Goal: Transaction & Acquisition: Book appointment/travel/reservation

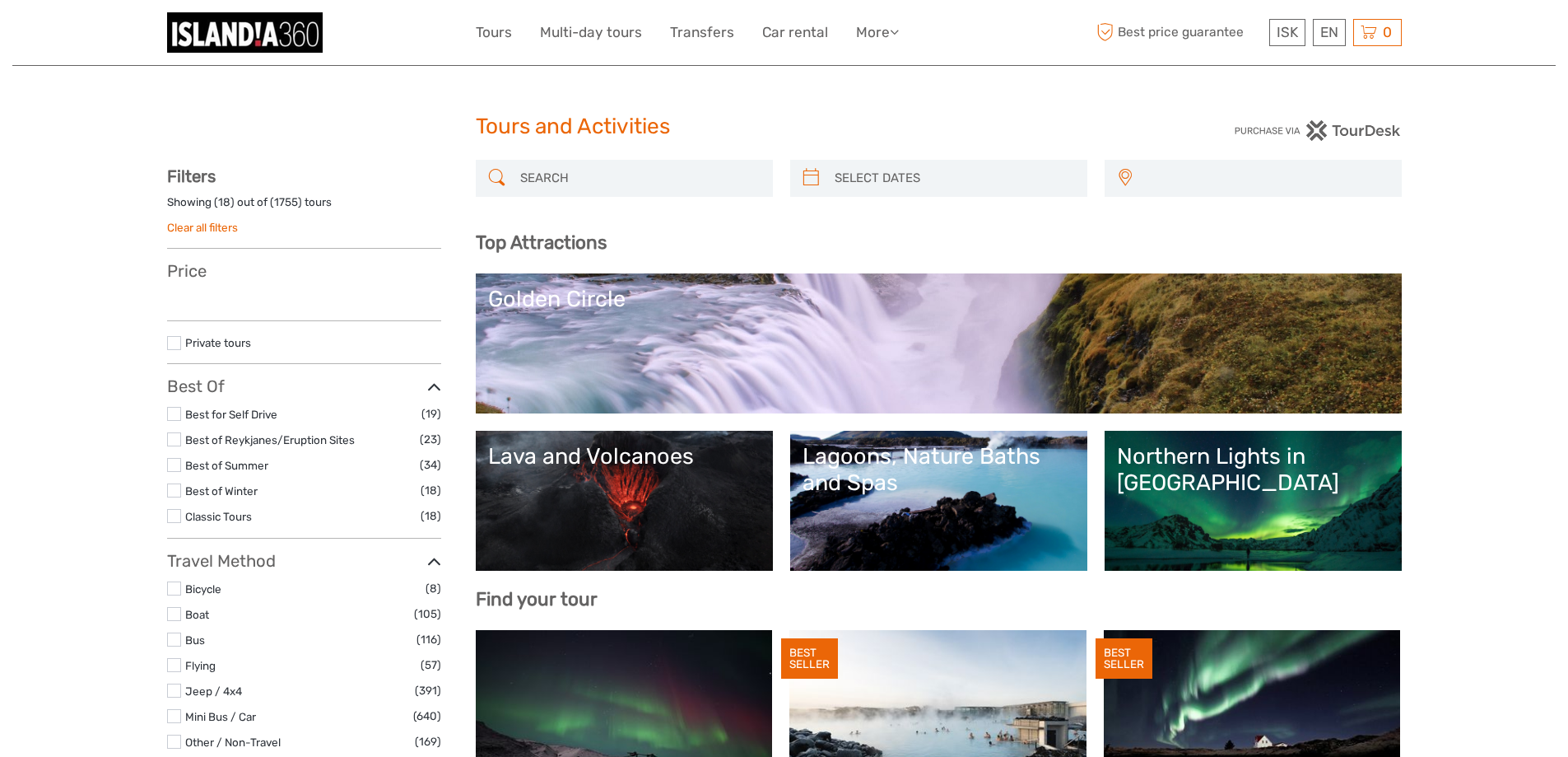
select select
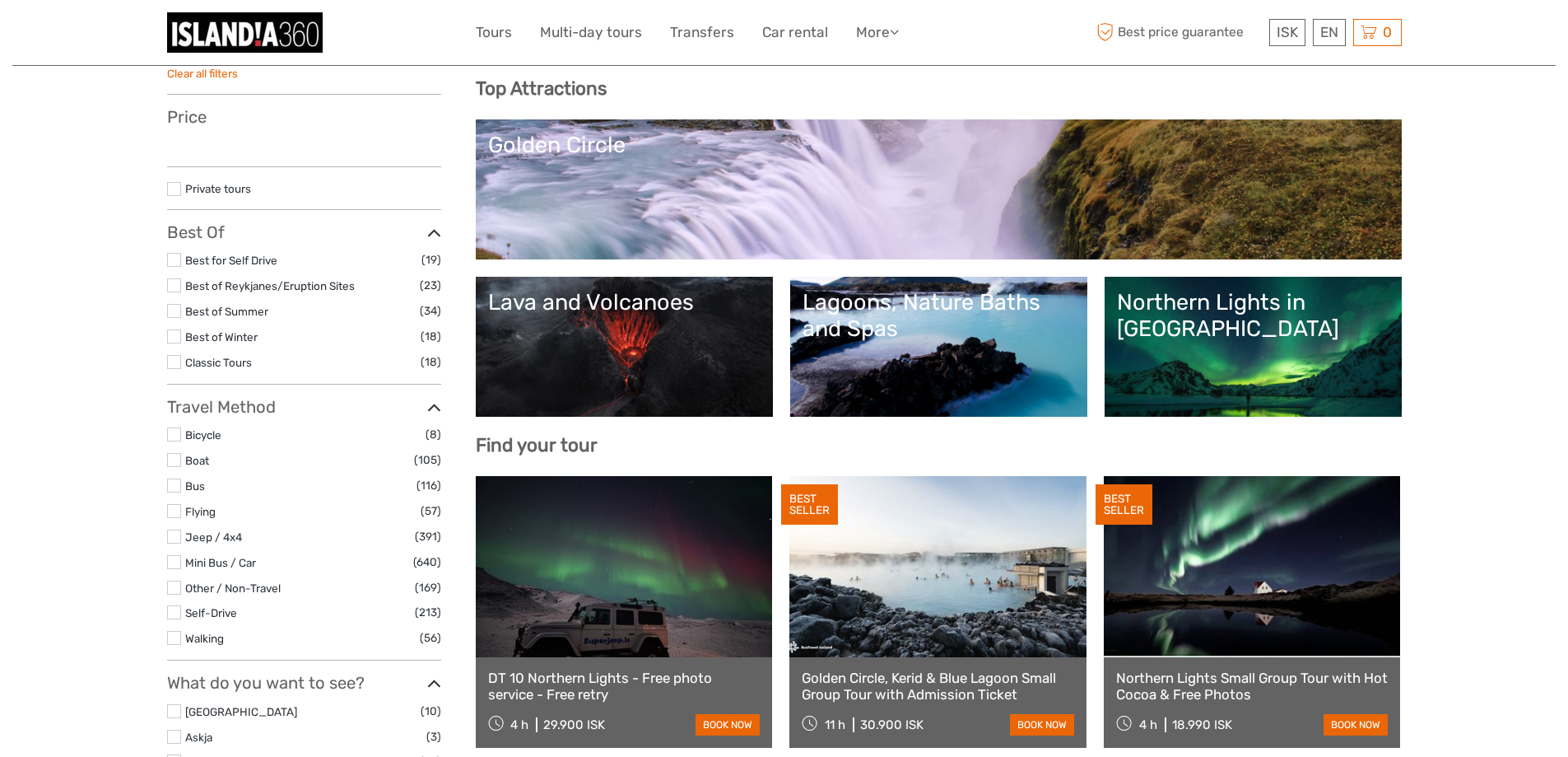
scroll to position [165, 0]
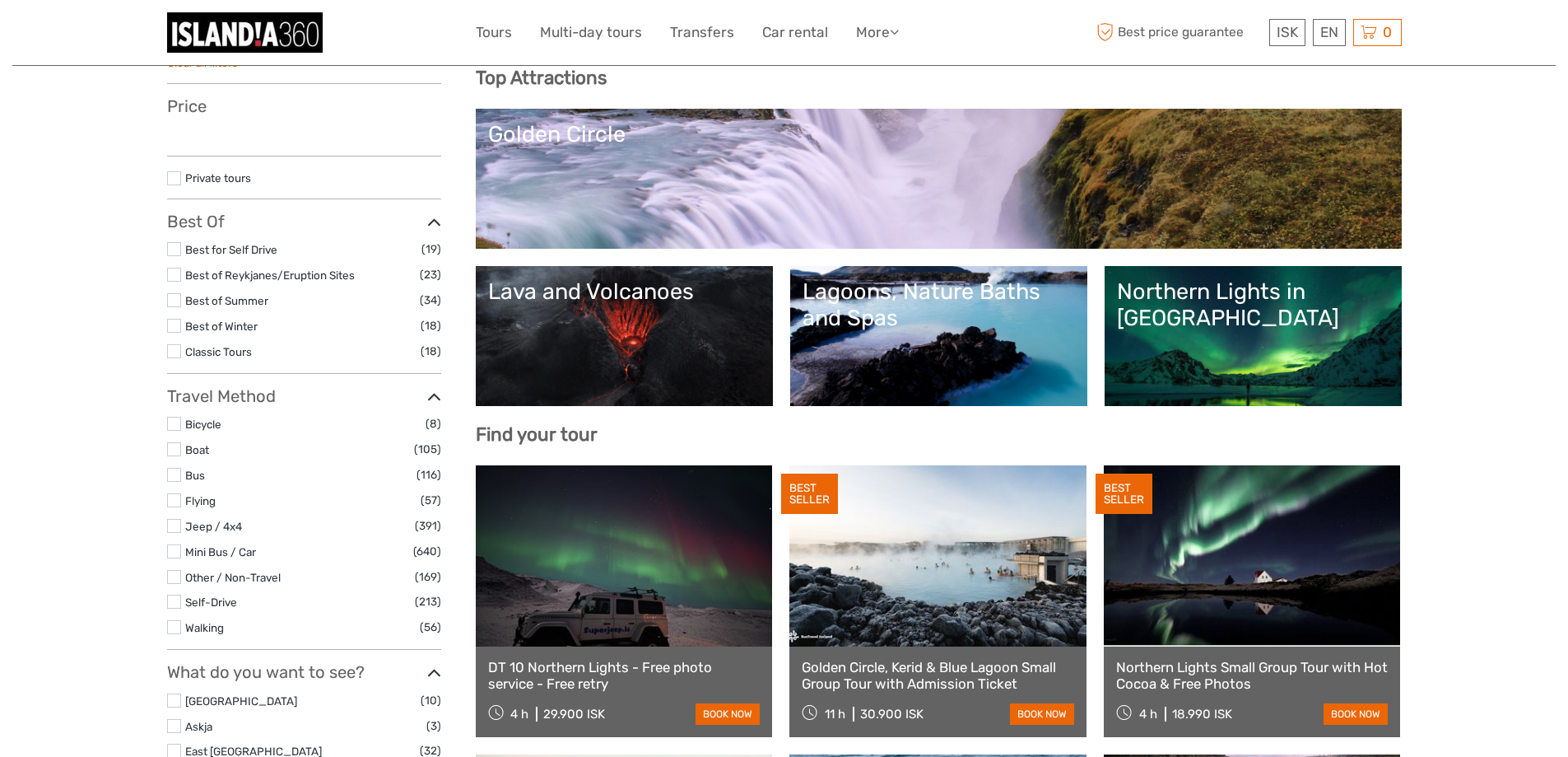
select select
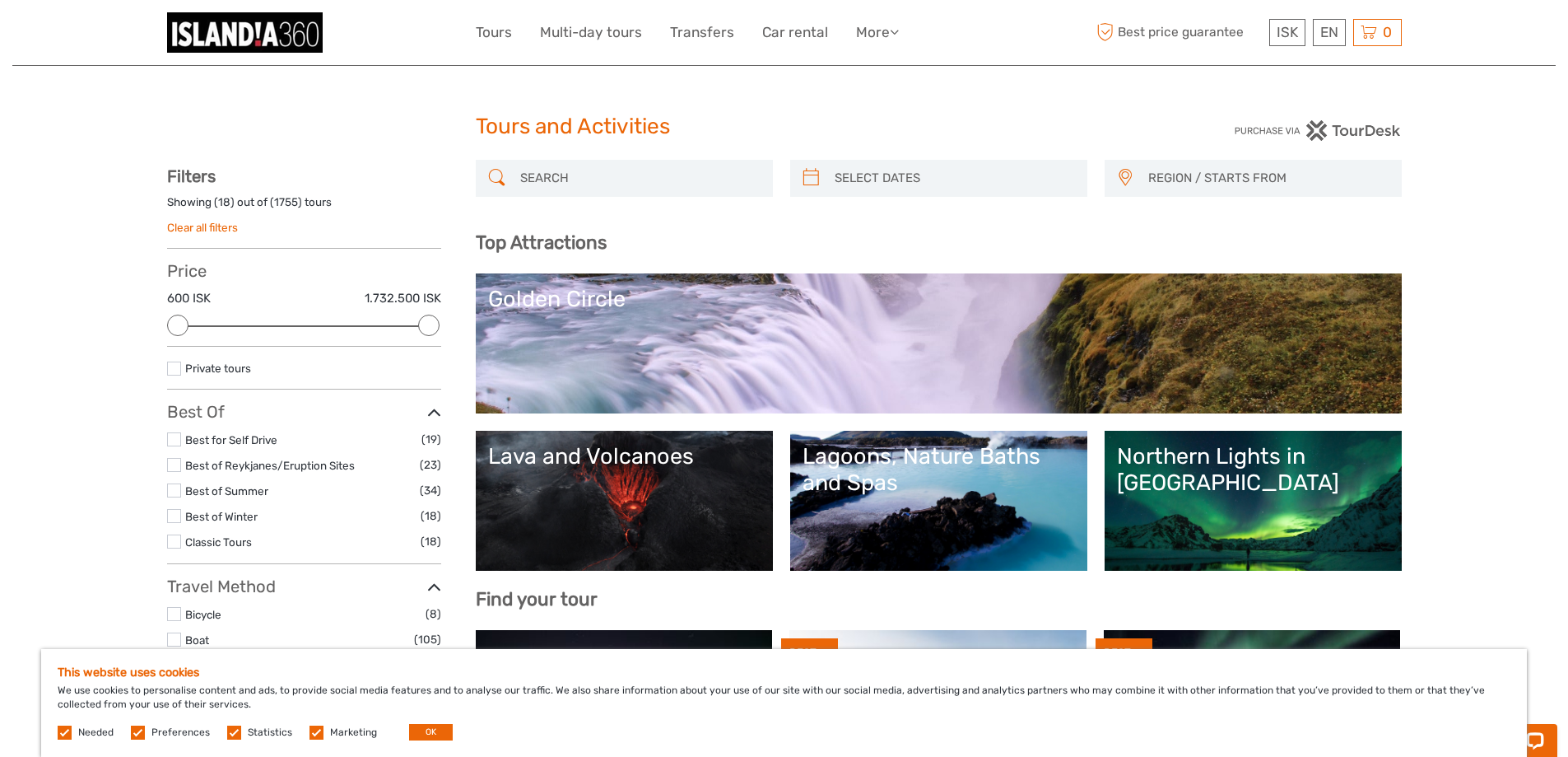
scroll to position [0, 0]
click at [643, 183] on input "search" at bounding box center [640, 179] width 251 height 29
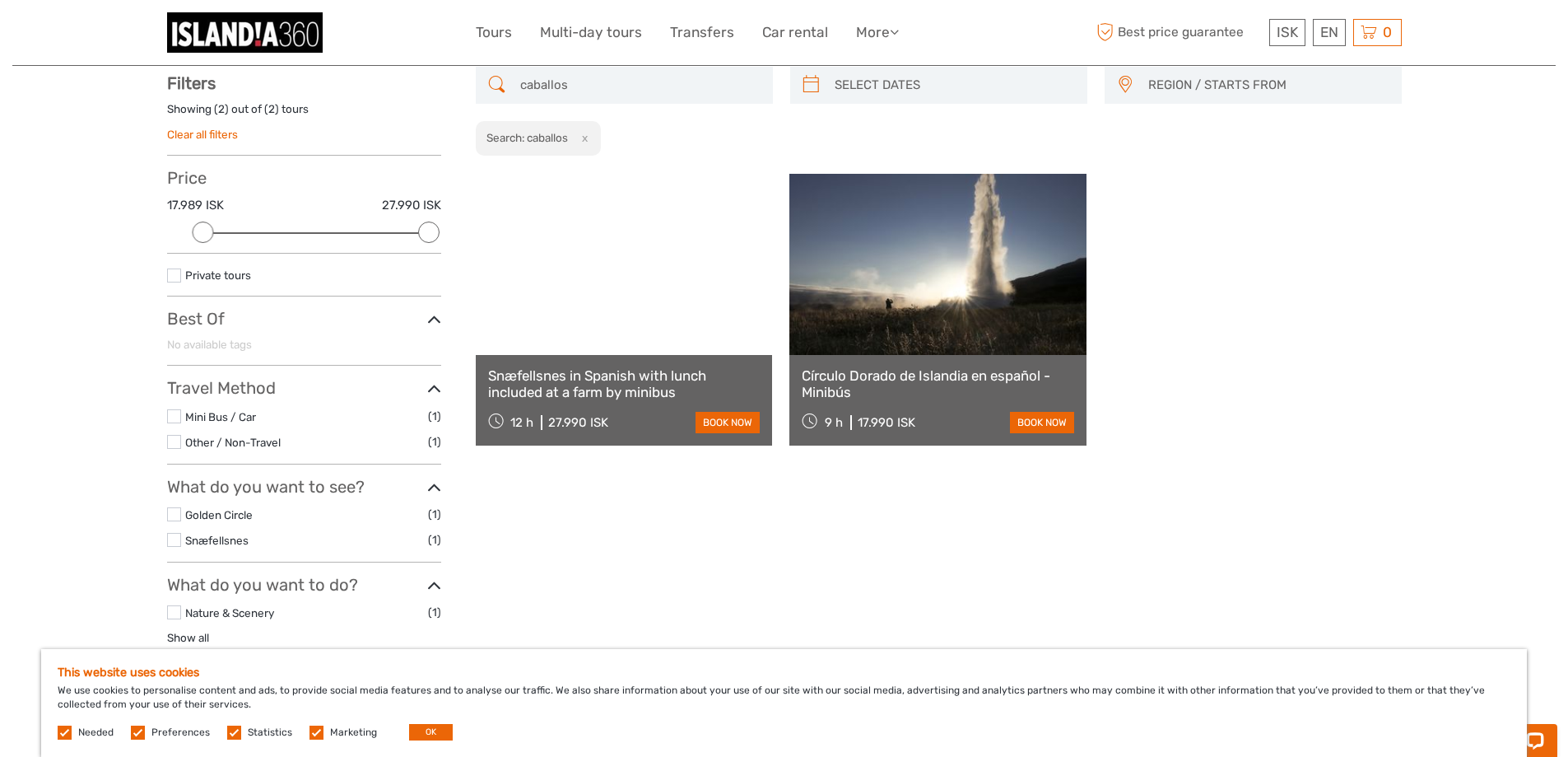
scroll to position [94, 0]
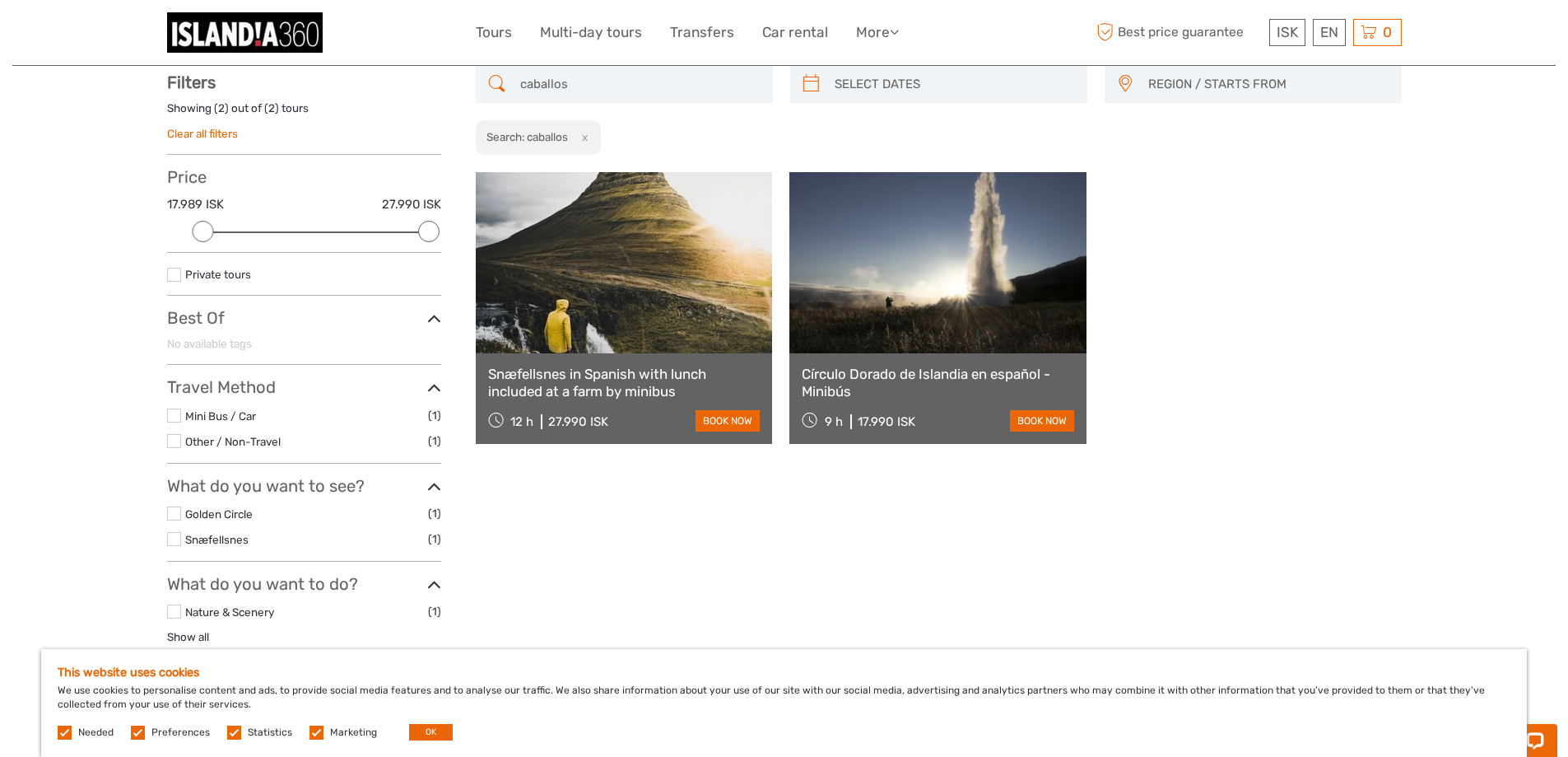
type input "caballos"
click at [586, 133] on button "x" at bounding box center [581, 137] width 22 height 17
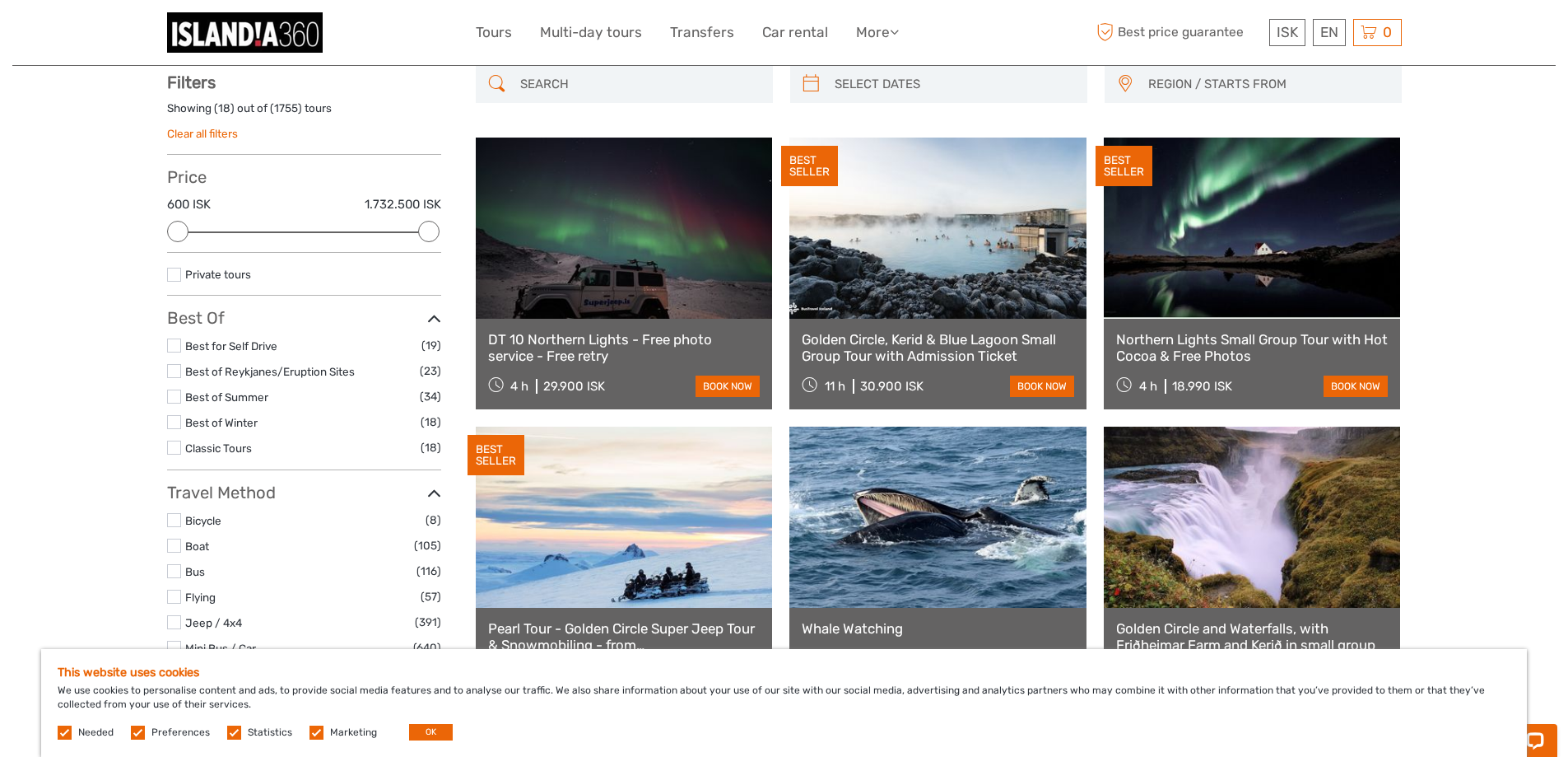
click at [598, 82] on input "search" at bounding box center [640, 85] width 251 height 29
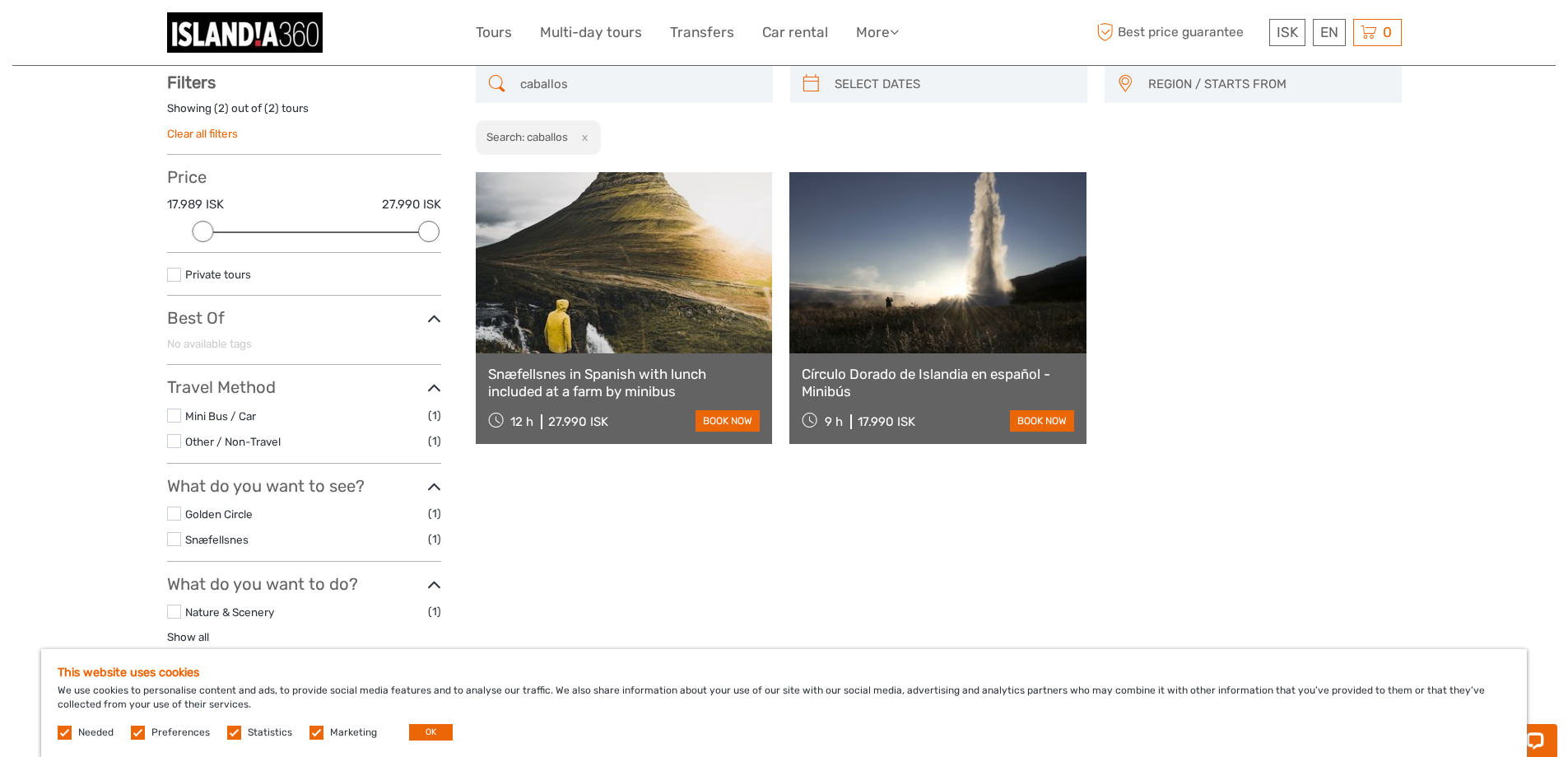
type input "caballos"
click at [610, 378] on link "Snæfellsnes in Spanish with lunch included at a farm by minibus" at bounding box center [624, 381] width 273 height 33
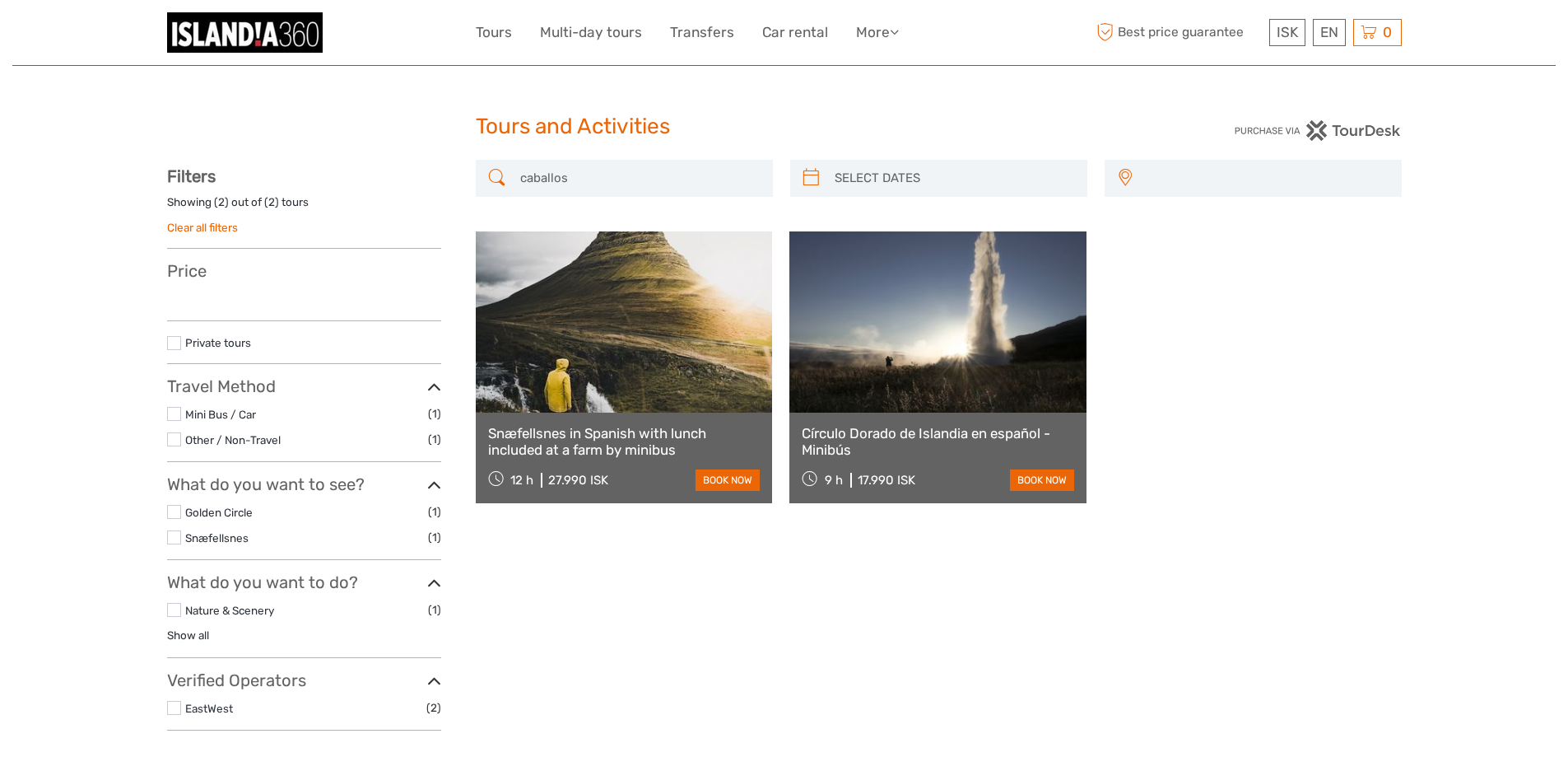
select select
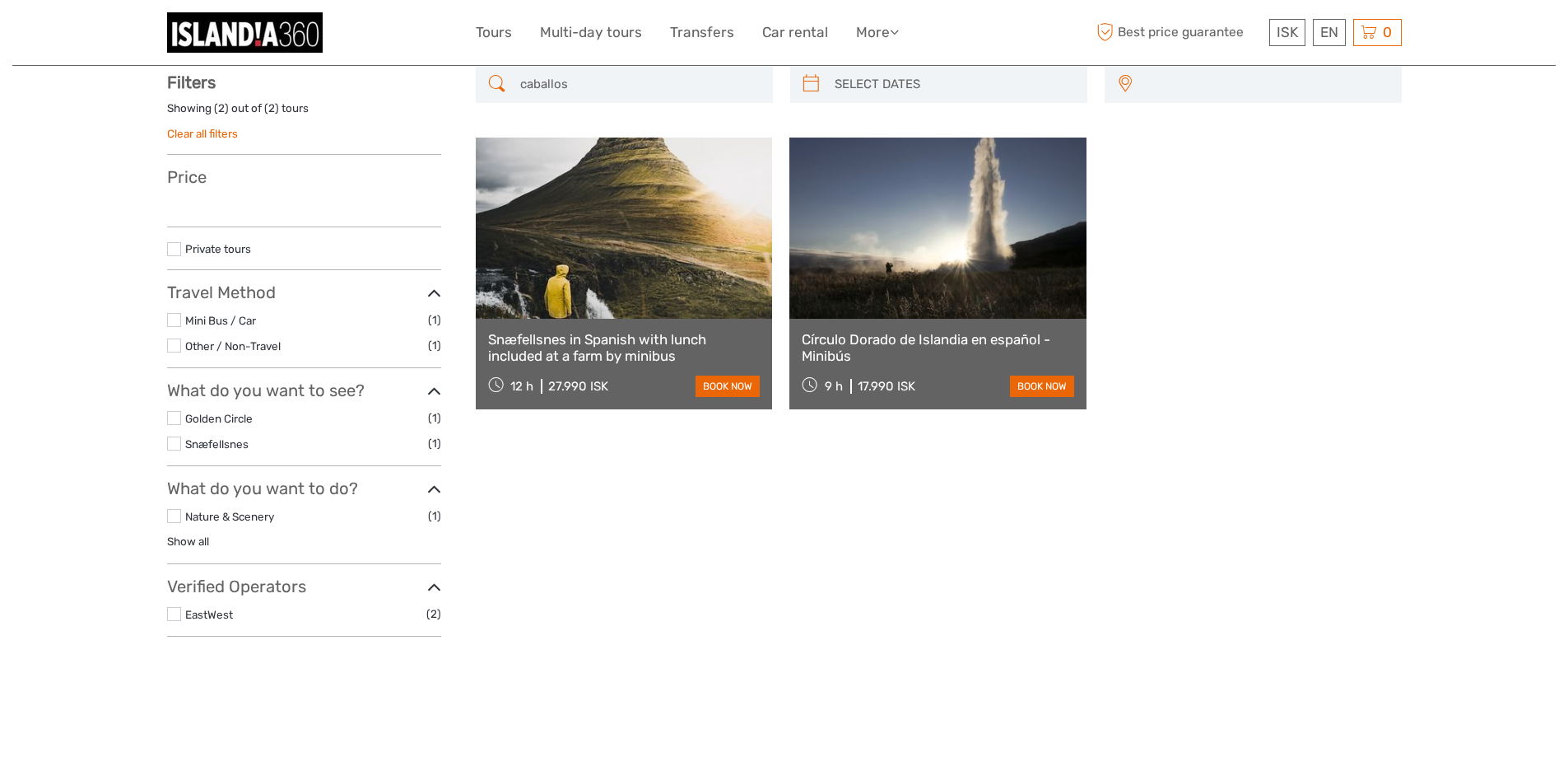
select select
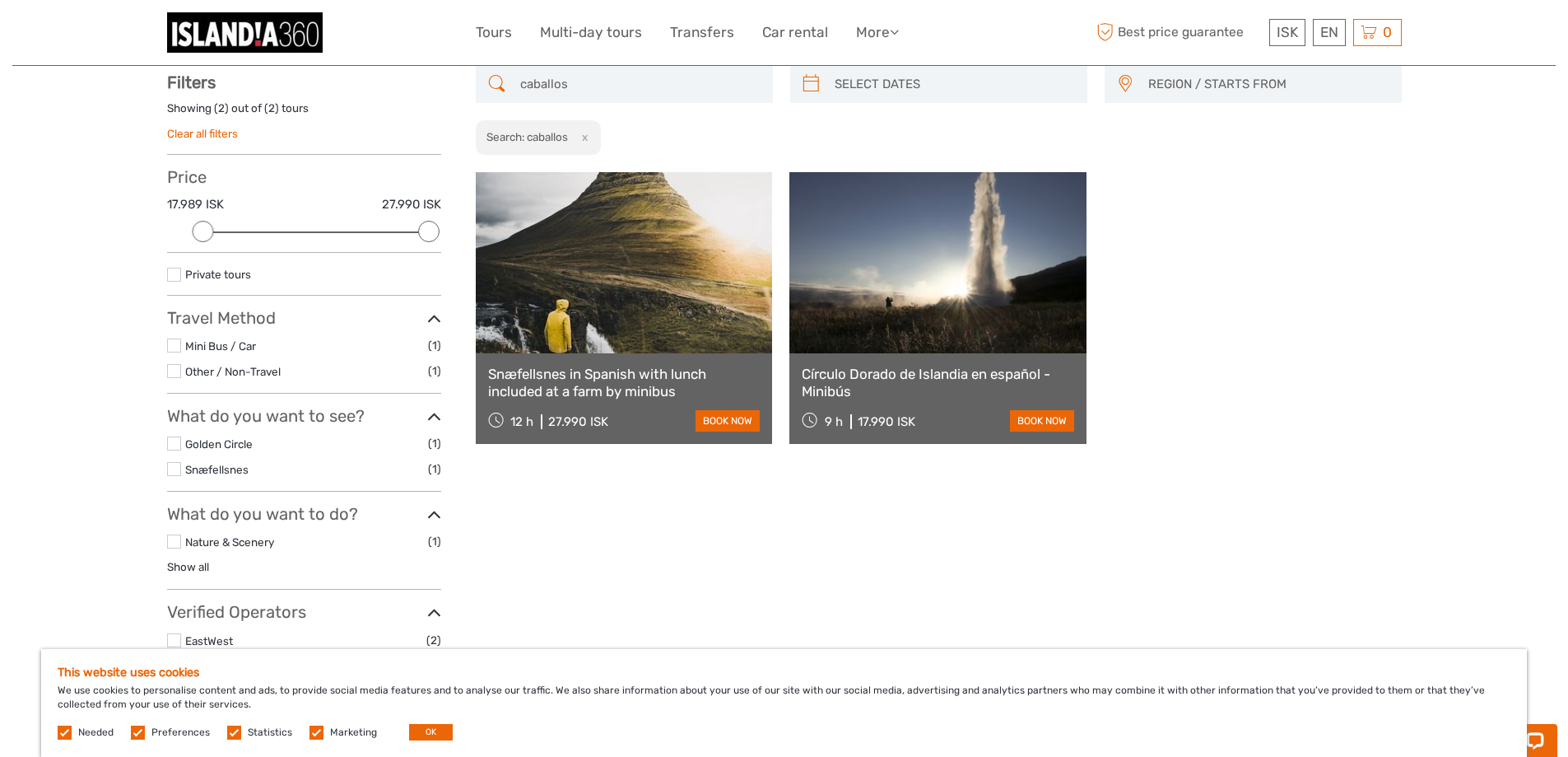
scroll to position [0, 0]
click at [646, 86] on input "caballos" at bounding box center [640, 85] width 251 height 29
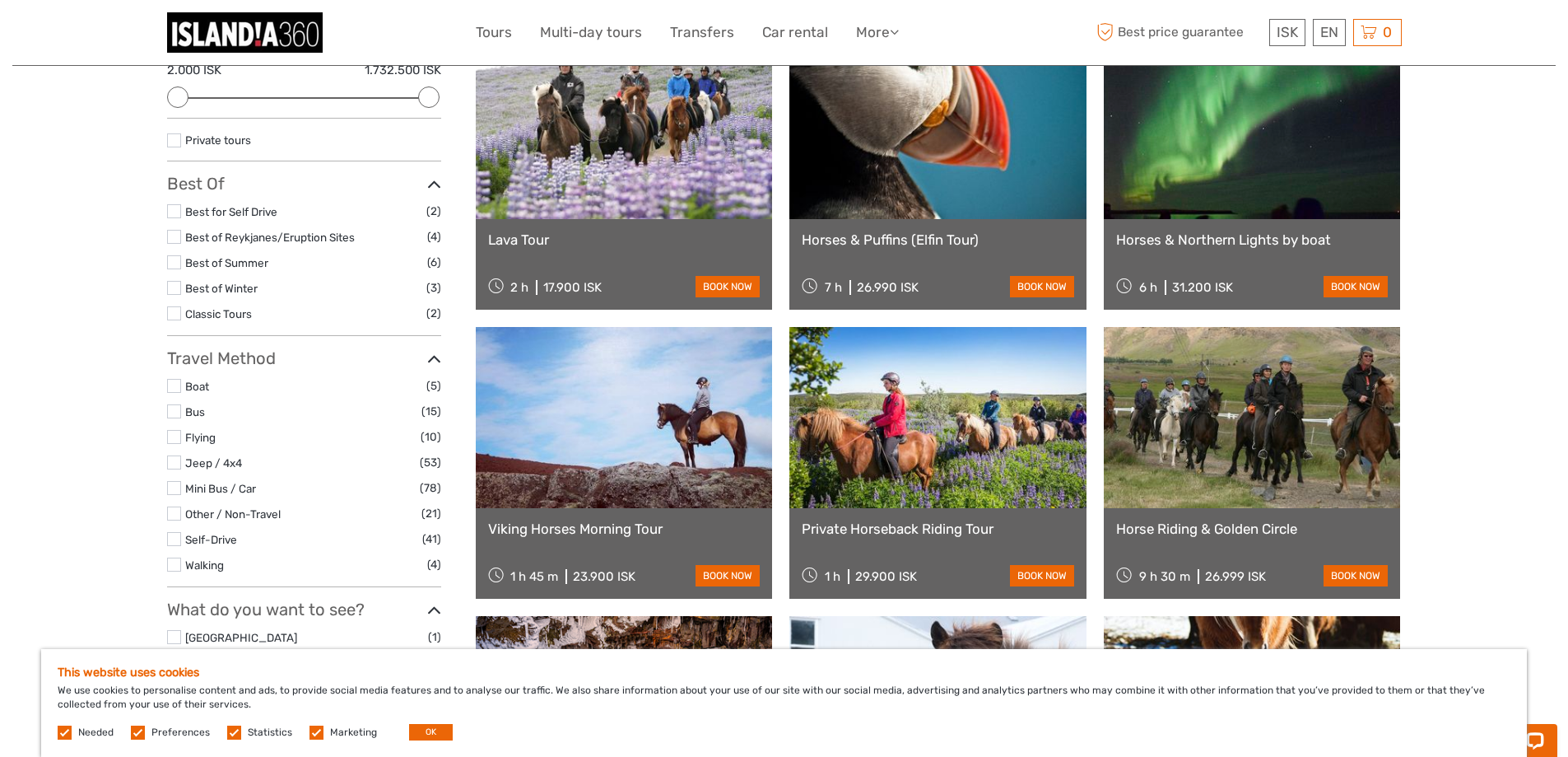
scroll to position [258, 0]
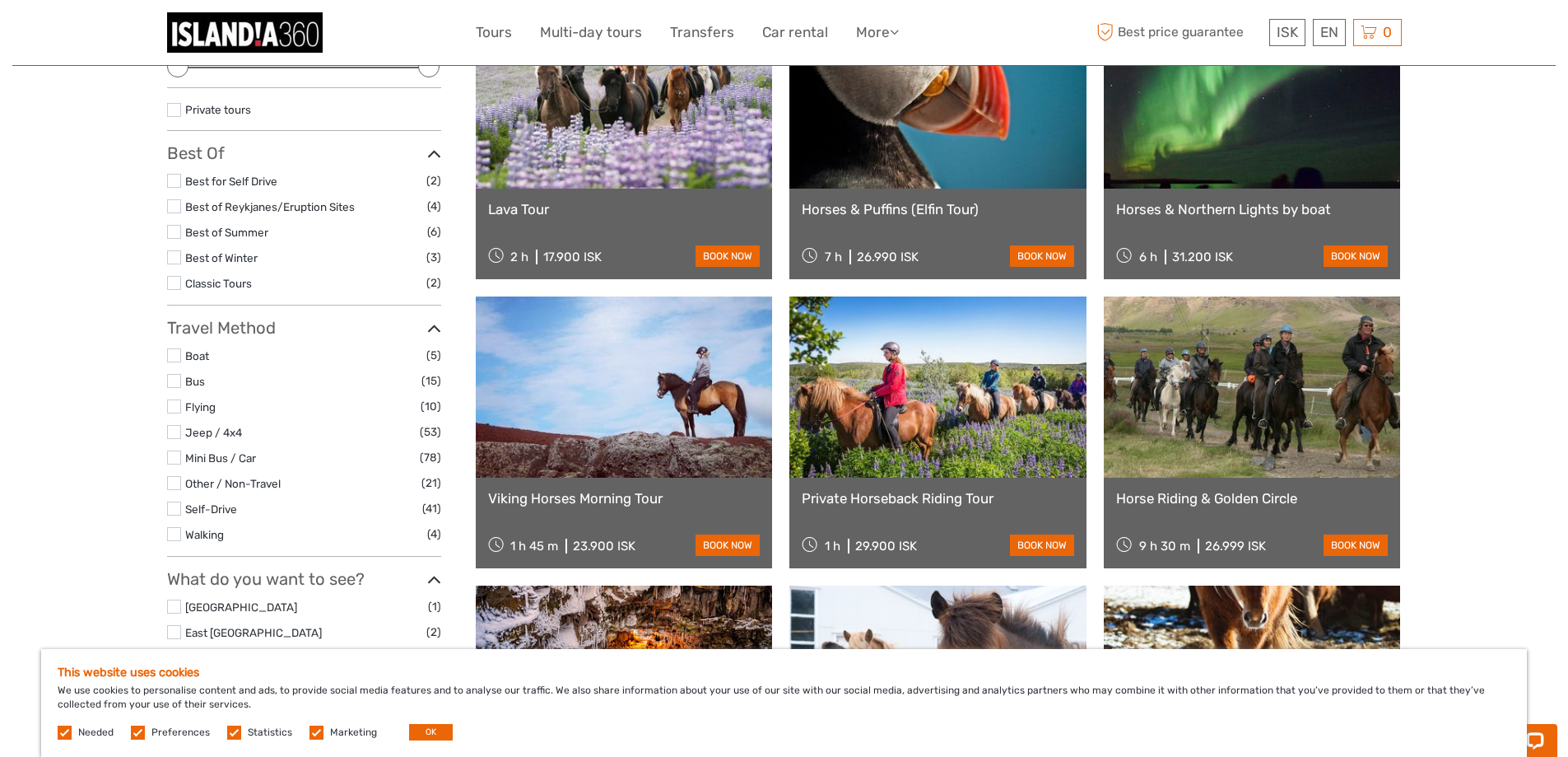
type input "horses"
click at [927, 496] on link "Private Horseback Riding Tour" at bounding box center [938, 498] width 273 height 16
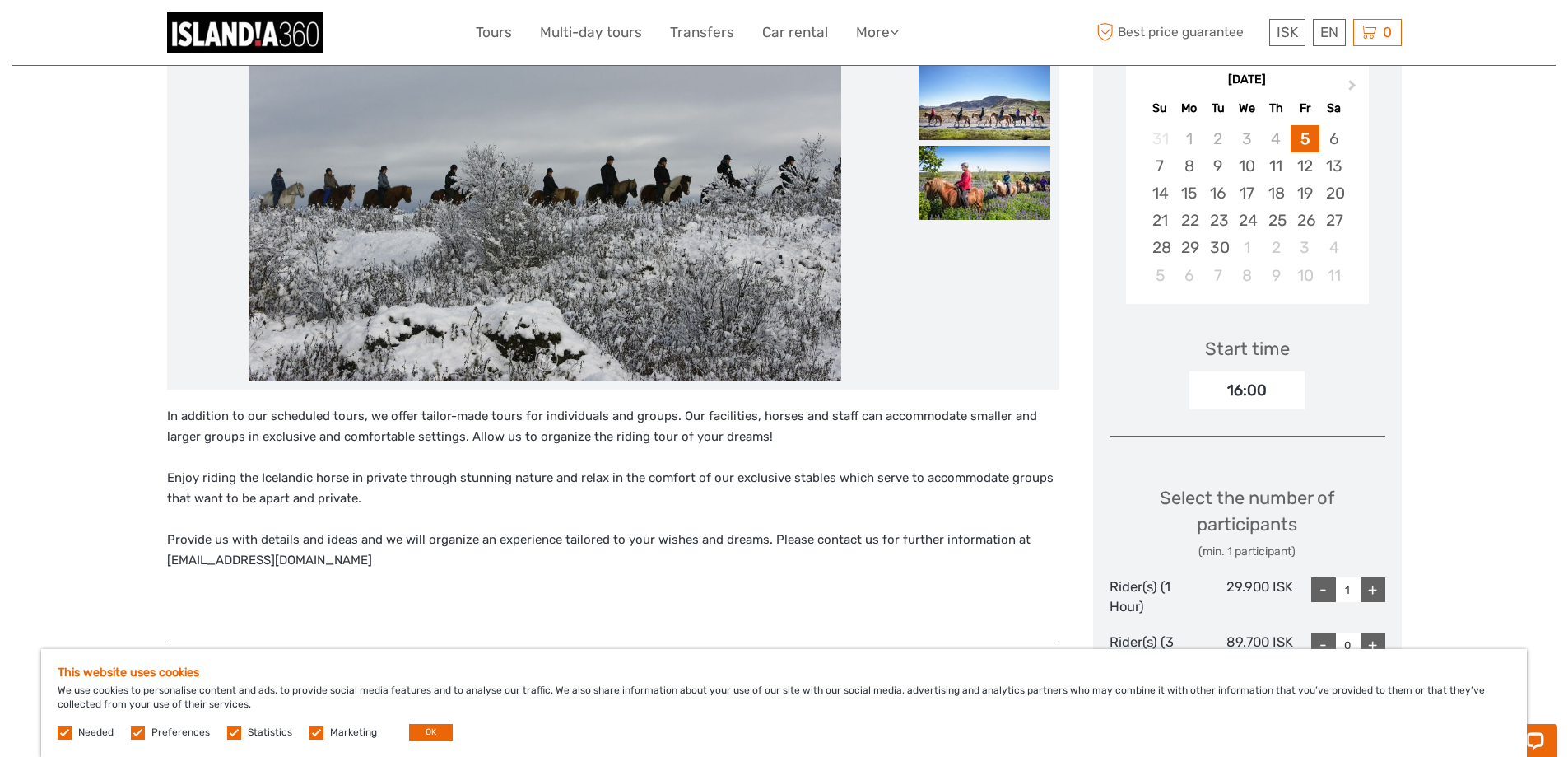
scroll to position [329, 0]
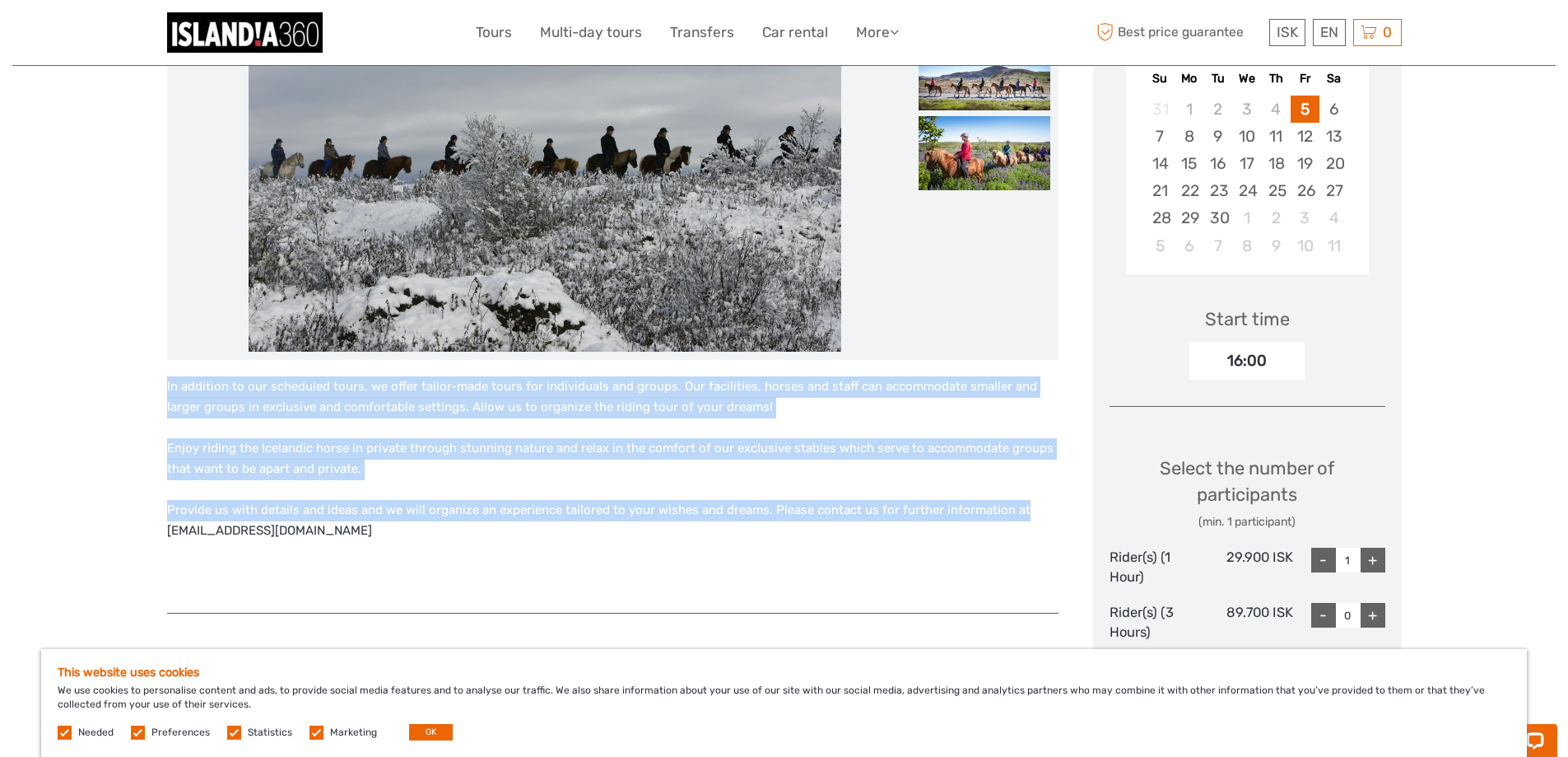
drag, startPoint x: 165, startPoint y: 381, endPoint x: 1043, endPoint y: 509, distance: 887.3
click at [1043, 509] on div "In addition to our scheduled tours, we offer tailor-made tours for individuals …" at bounding box center [612, 487] width 892 height 221
drag, startPoint x: 588, startPoint y: 376, endPoint x: 586, endPoint y: 385, distance: 9.2
copy div "In addition to our scheduled tours, we offer tailor-made tours for individuals …"
